Goal: Information Seeking & Learning: Check status

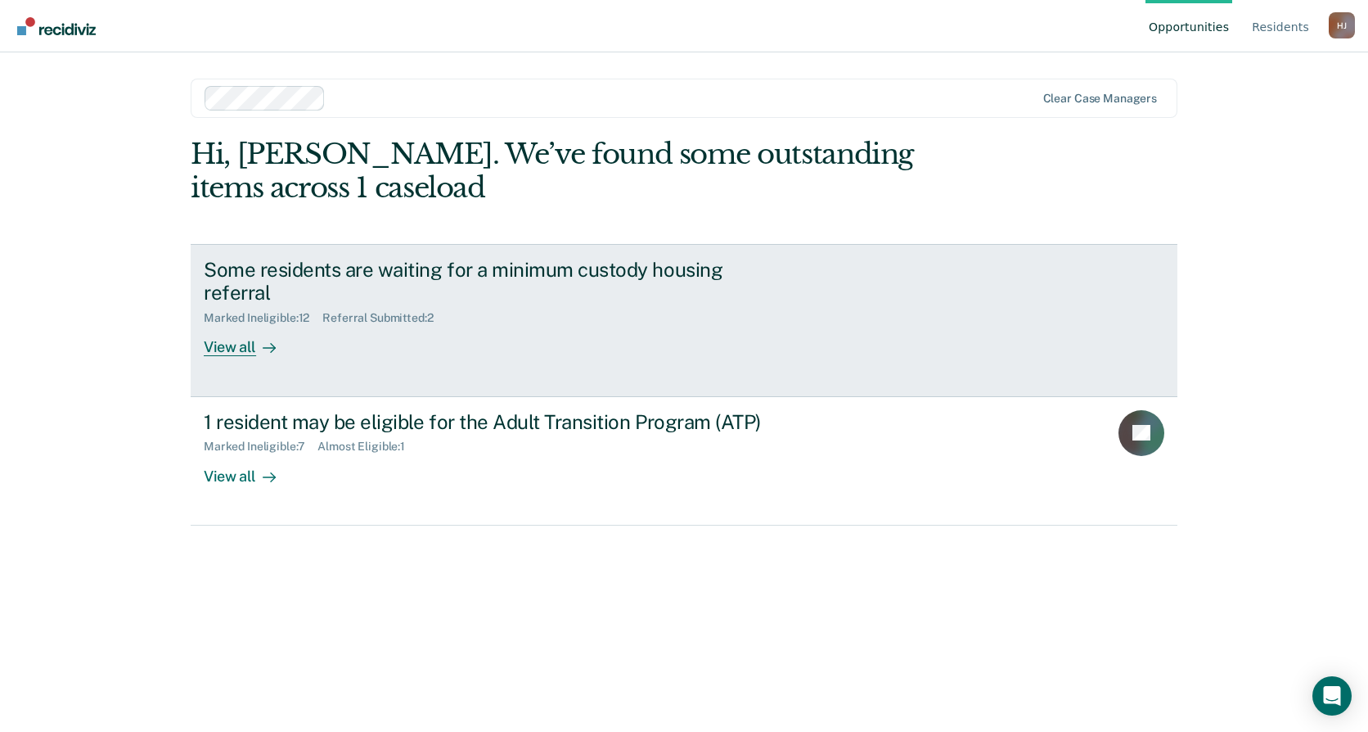
click at [581, 318] on div "Marked Ineligible : 12 Referral Submitted : 2" at bounding box center [491, 314] width 574 height 20
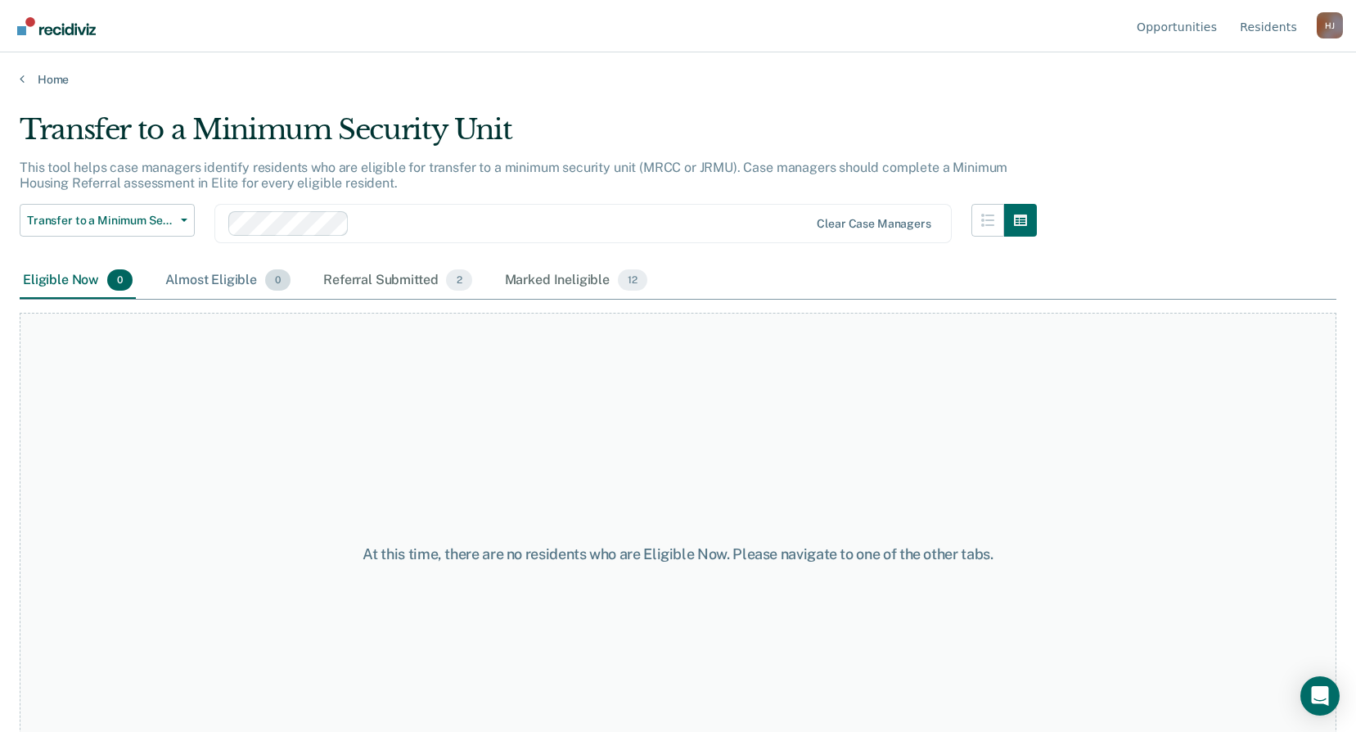
click at [218, 293] on div "Almost Eligible 0" at bounding box center [228, 281] width 132 height 36
click at [392, 291] on div "Referral Submitted 2" at bounding box center [397, 281] width 155 height 36
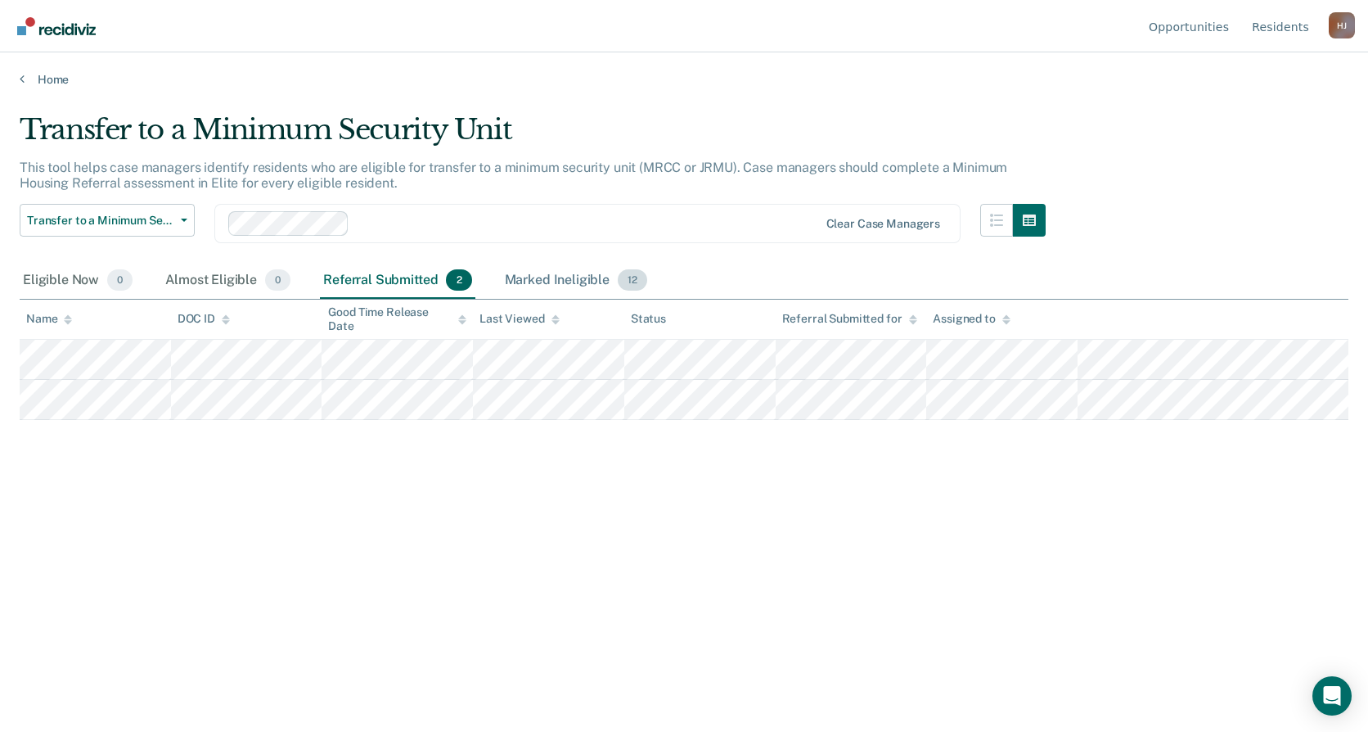
click at [556, 283] on div "Marked Ineligible 12" at bounding box center [576, 281] width 149 height 36
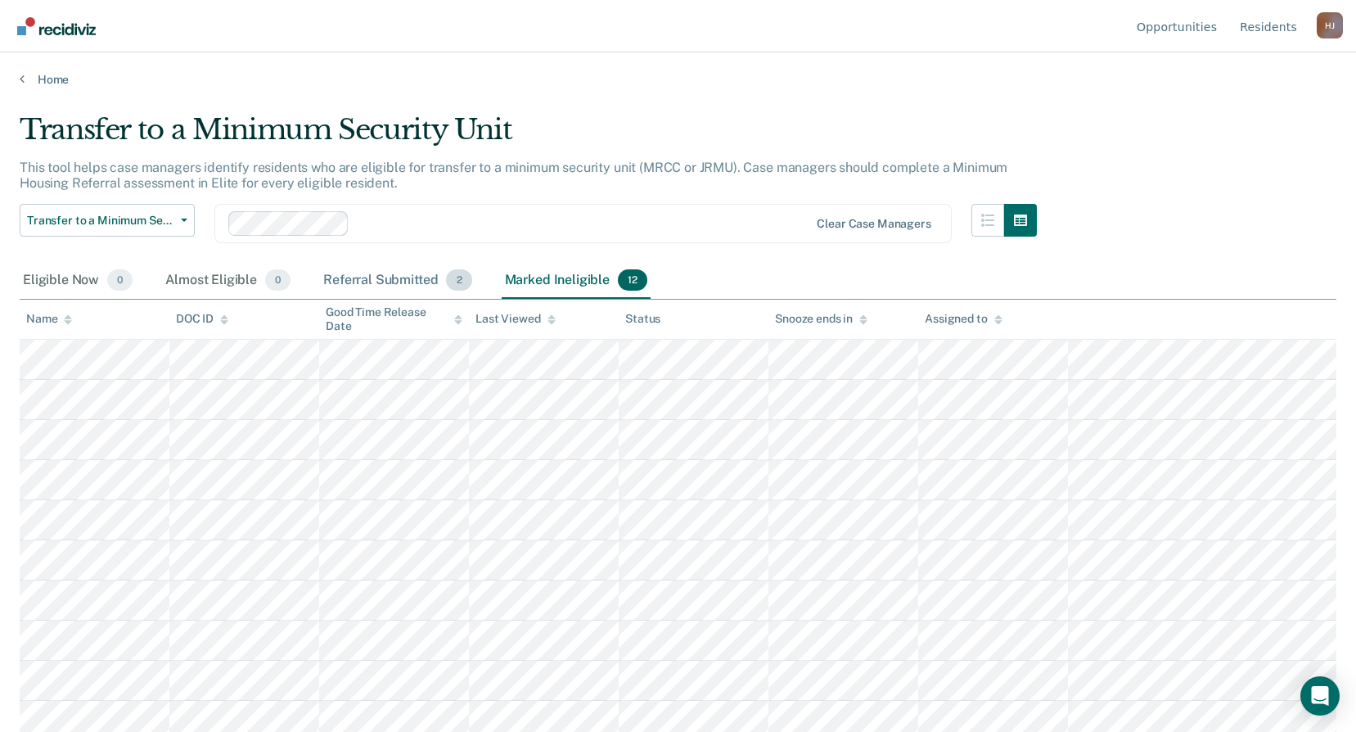
click at [360, 267] on div "Referral Submitted 2" at bounding box center [397, 281] width 155 height 36
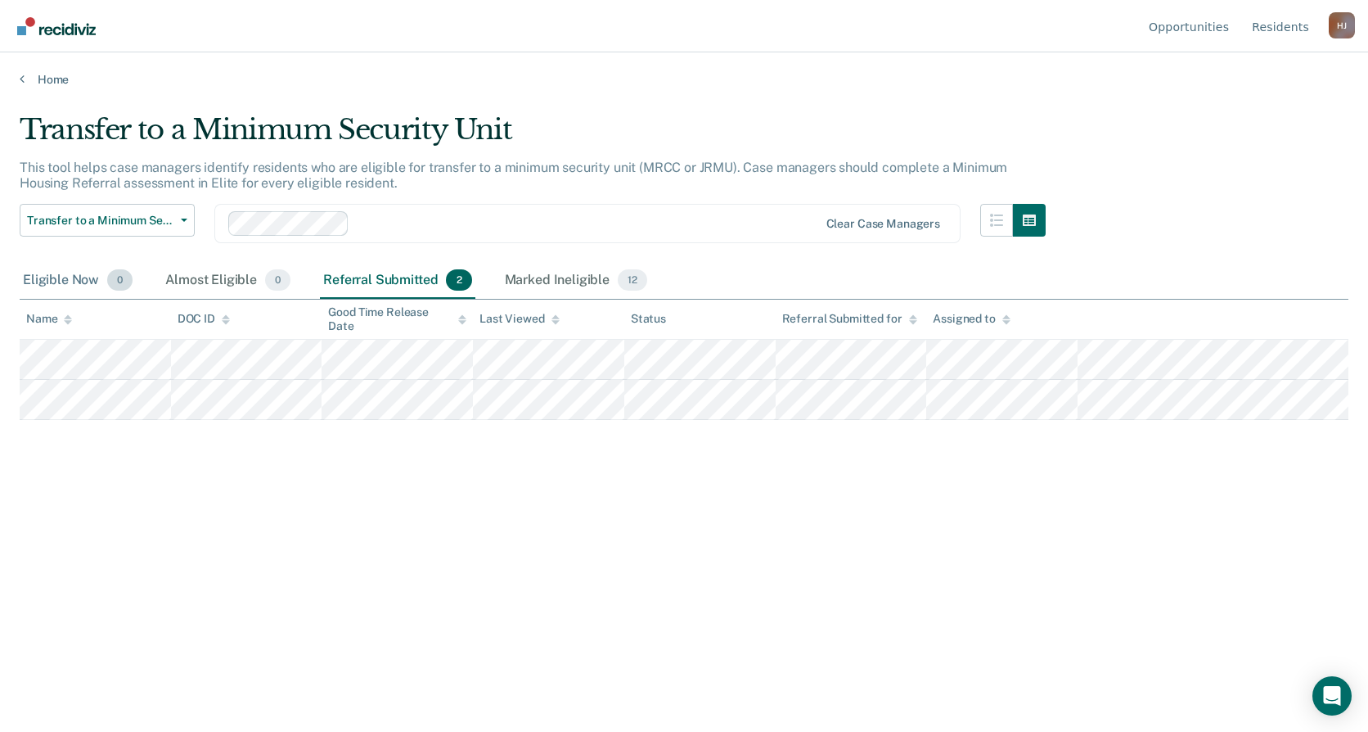
click at [88, 276] on div "Eligible Now 0" at bounding box center [78, 281] width 116 height 36
